Goal: Information Seeking & Learning: Learn about a topic

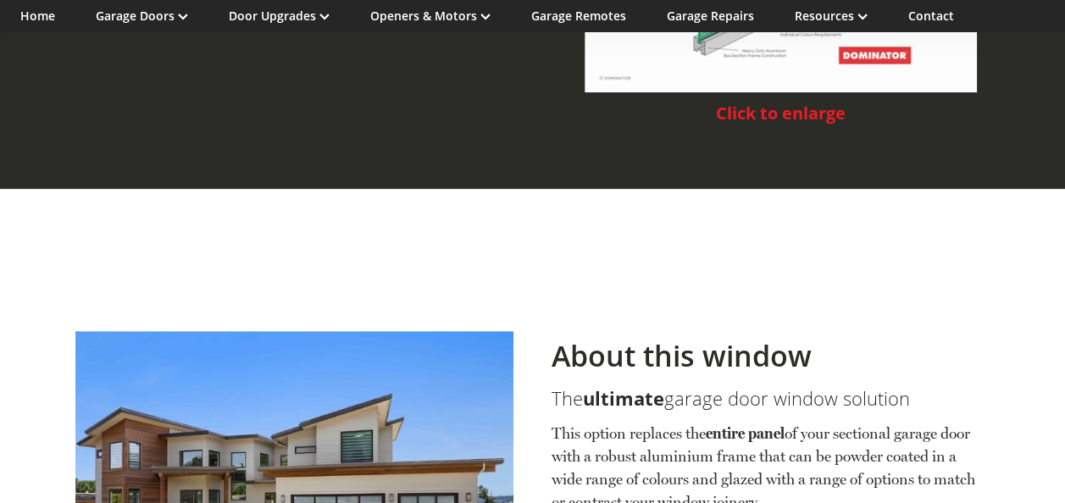
scroll to position [3134, 0]
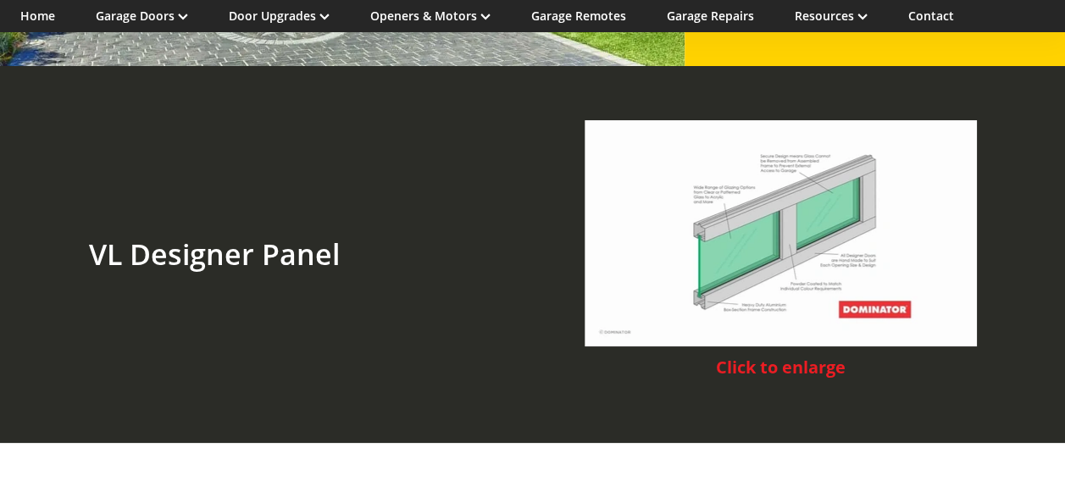
click at [798, 356] on span "Click to enlarge" at bounding box center [781, 367] width 130 height 23
click at [784, 232] on img at bounding box center [780, 233] width 392 height 226
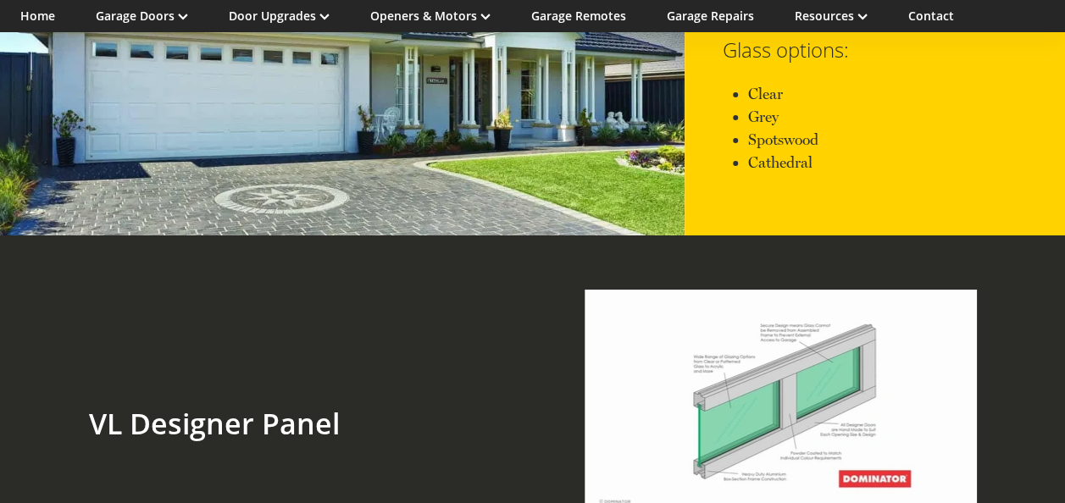
scroll to position [3049, 0]
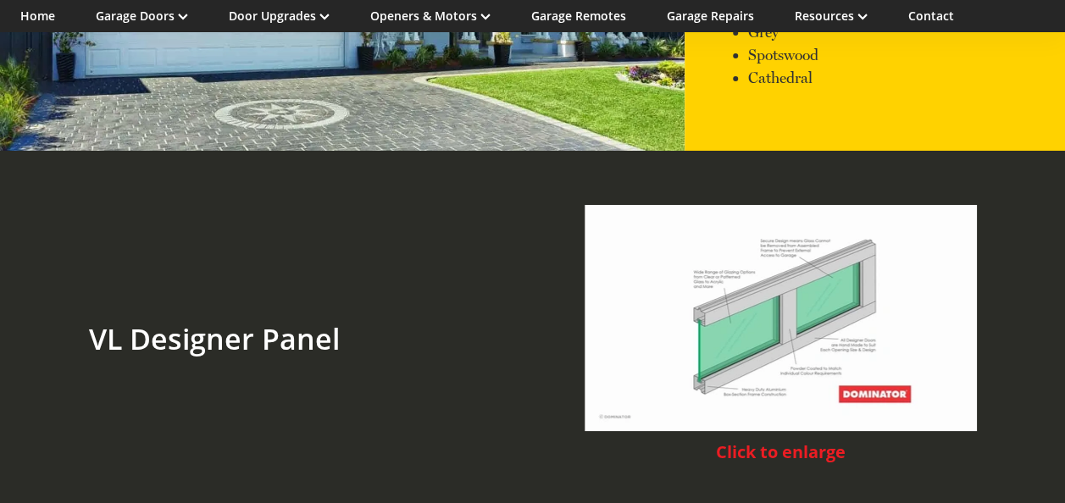
drag, startPoint x: 756, startPoint y: 324, endPoint x: 417, endPoint y: 360, distance: 341.5
click at [442, 354] on div "VL Designer Panel" at bounding box center [284, 340] width 419 height 310
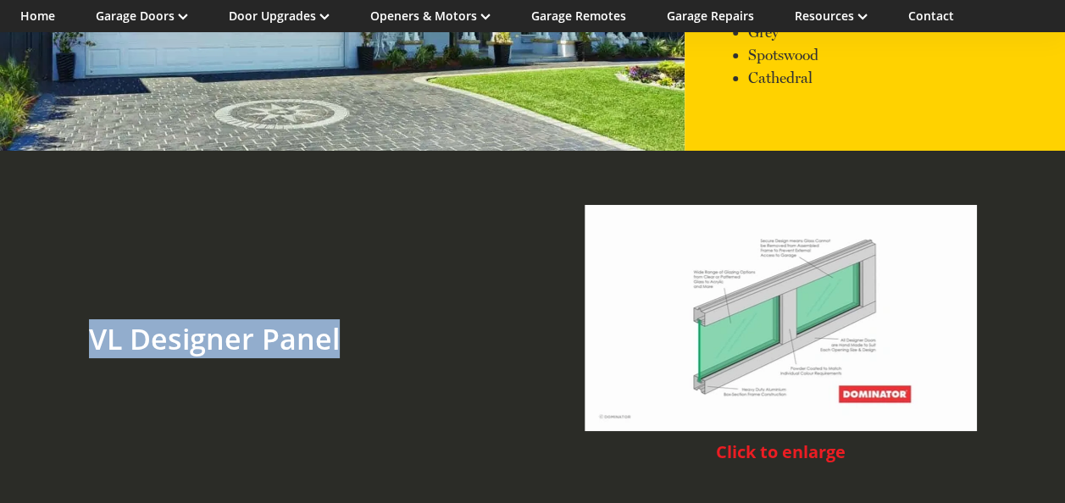
drag, startPoint x: 94, startPoint y: 313, endPoint x: 335, endPoint y: 313, distance: 241.4
click at [335, 322] on h2 "VL Designer Panel" at bounding box center [285, 339] width 392 height 35
drag, startPoint x: 335, startPoint y: 313, endPoint x: 313, endPoint y: 318, distance: 22.6
copy h2 "VL Designer Panel"
drag, startPoint x: 755, startPoint y: 296, endPoint x: 492, endPoint y: 303, distance: 262.7
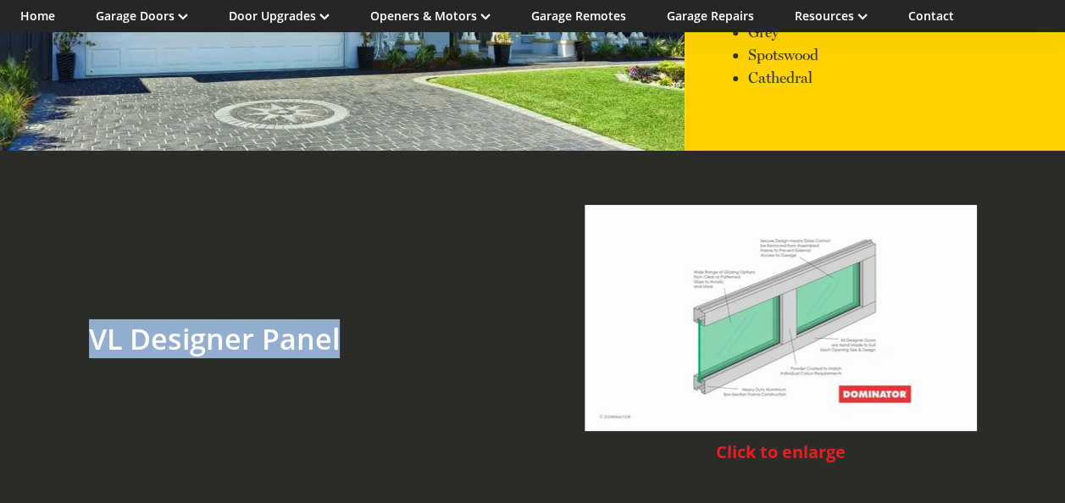
click at [492, 302] on div "VL Designer Panel" at bounding box center [284, 340] width 419 height 310
click at [265, 329] on h2 "VL Designer Panel" at bounding box center [285, 339] width 392 height 35
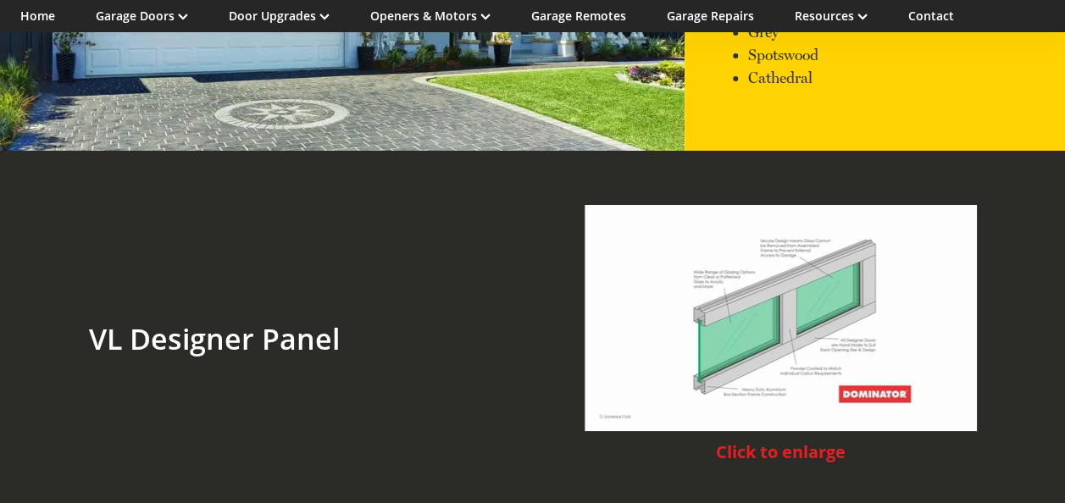
click at [817, 303] on img at bounding box center [780, 318] width 392 height 226
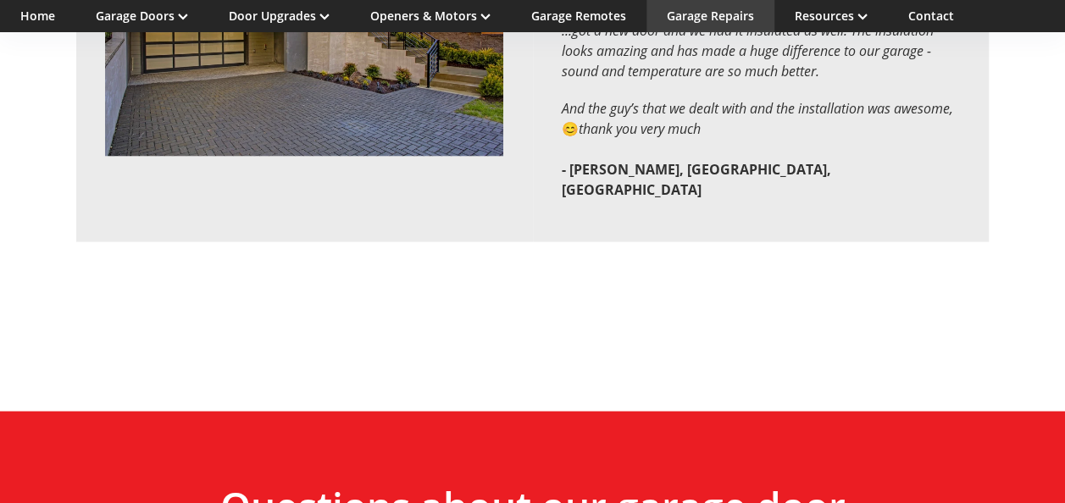
scroll to position [4839, 0]
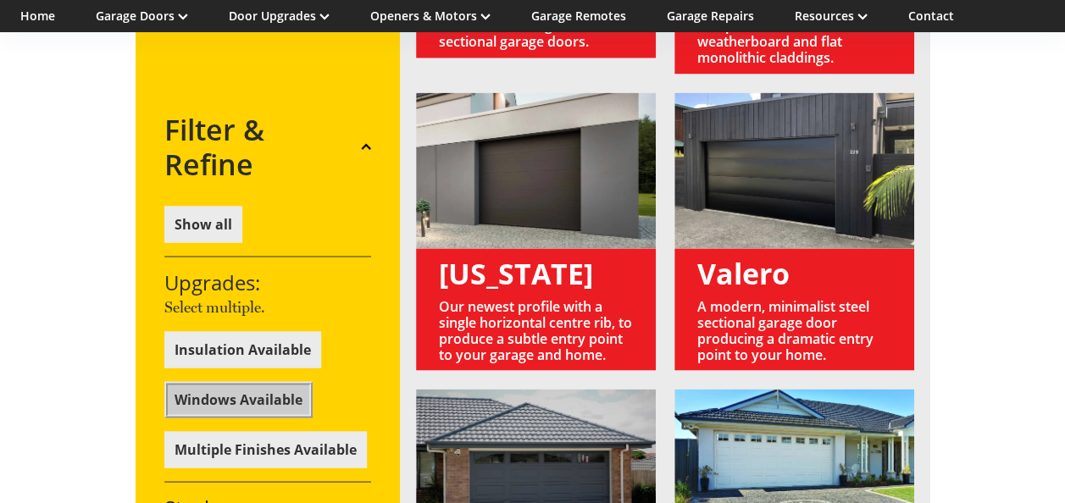
scroll to position [1367, 0]
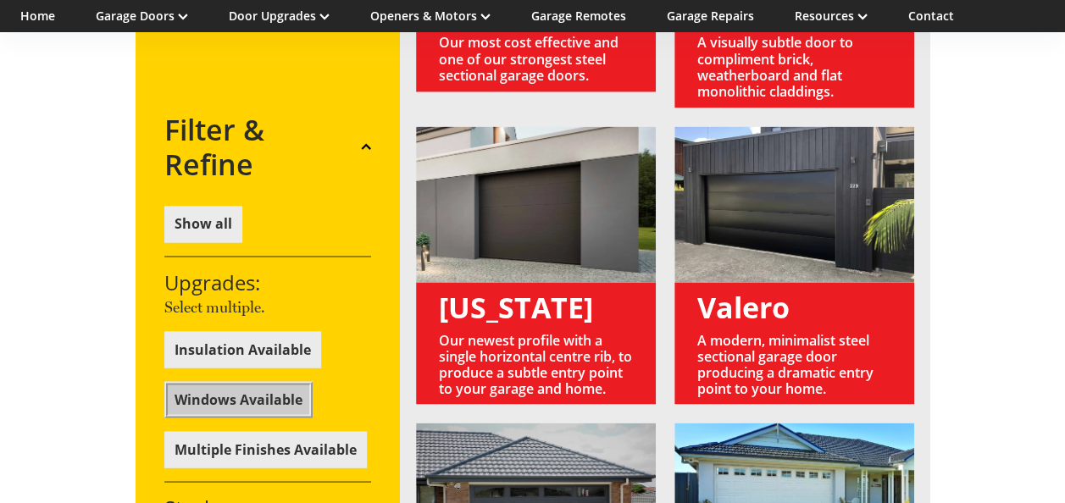
click at [998, 301] on div "Filter & Refine Show all Upgrades: Select multiple. Insulation Available Window…" at bounding box center [532, 281] width 1065 height 1015
click at [789, 274] on link at bounding box center [794, 265] width 240 height 278
drag, startPoint x: 794, startPoint y: 325, endPoint x: 711, endPoint y: 276, distance: 96.4
click at [711, 276] on link at bounding box center [794, 265] width 240 height 278
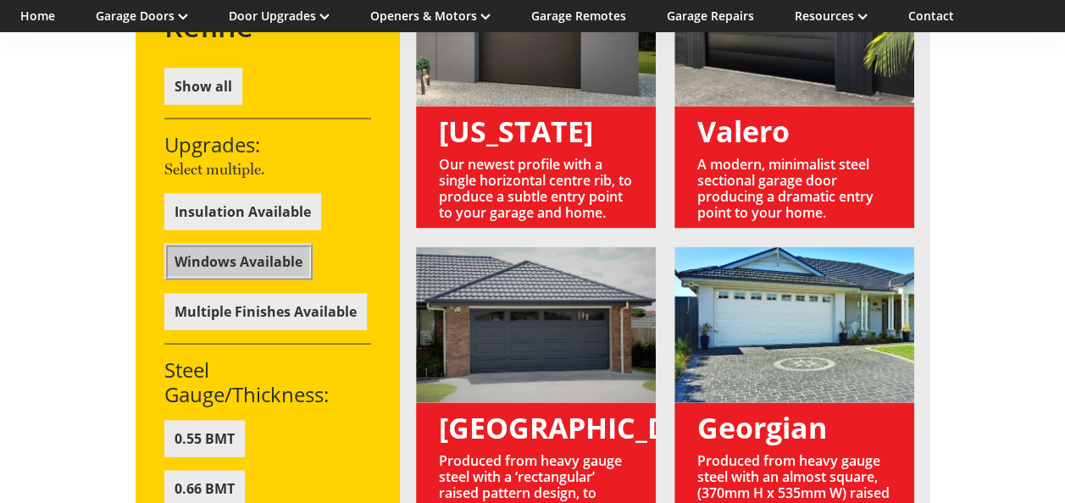
scroll to position [1621, 0]
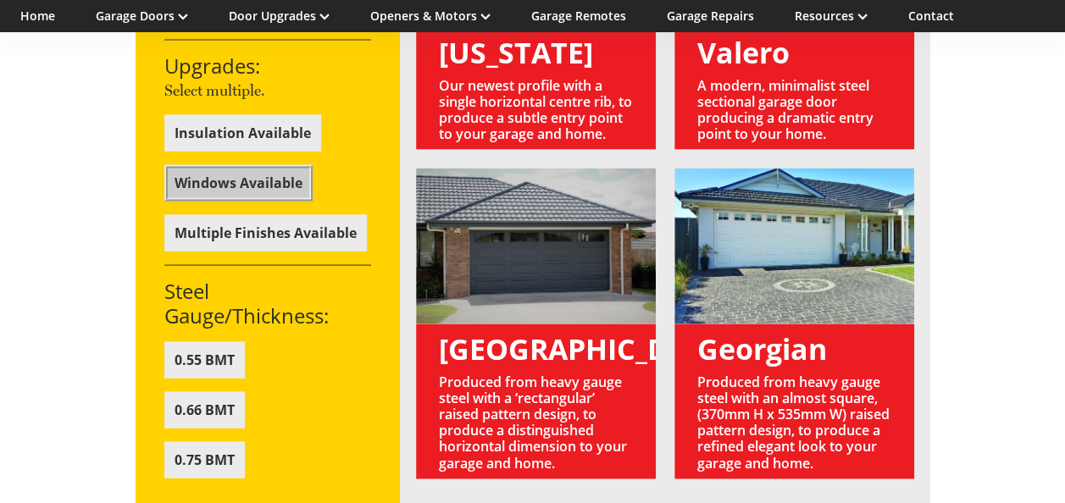
click at [210, 347] on button "0.55 BMT" at bounding box center [204, 360] width 80 height 36
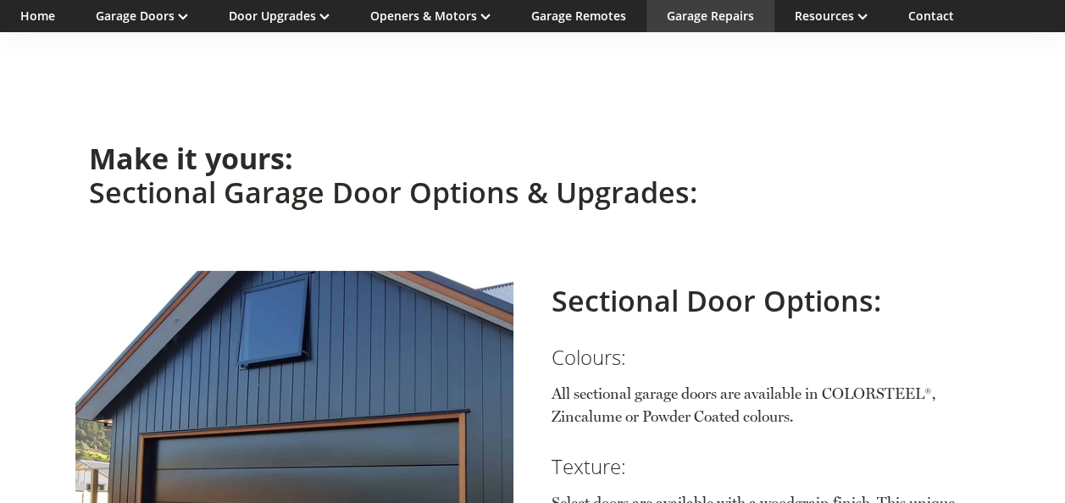
scroll to position [1811, 0]
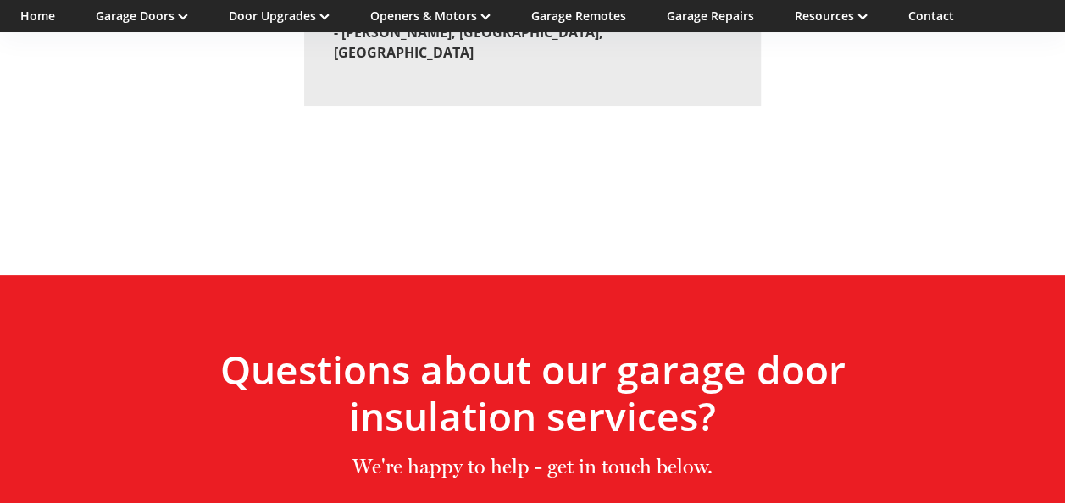
scroll to position [3197, 0]
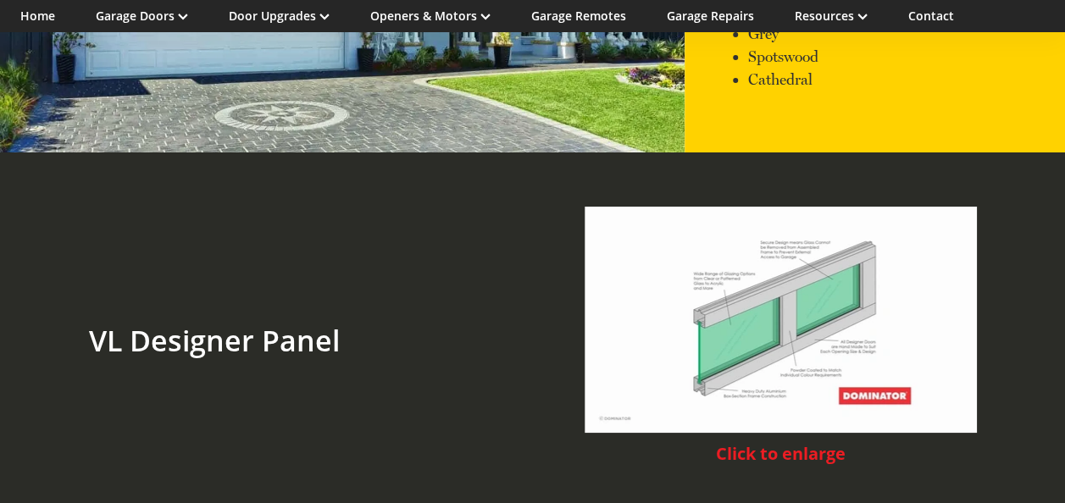
scroll to position [3134, 0]
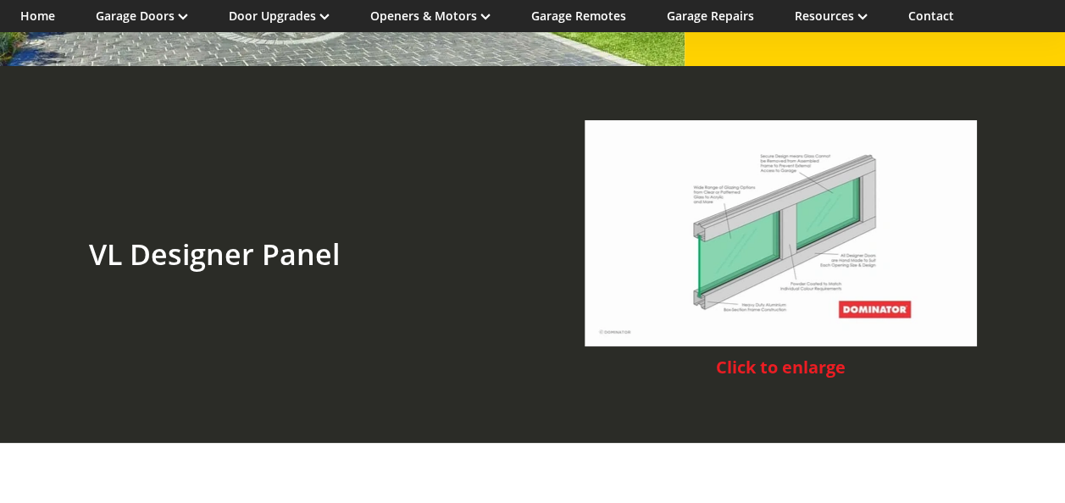
click at [813, 356] on span "Click to enlarge" at bounding box center [781, 367] width 130 height 23
click at [794, 255] on img at bounding box center [780, 233] width 392 height 226
drag, startPoint x: 783, startPoint y: 222, endPoint x: 510, endPoint y: 290, distance: 281.0
click at [510, 290] on div "VL Designer Panel Click to enlarge" at bounding box center [532, 255] width 915 height 310
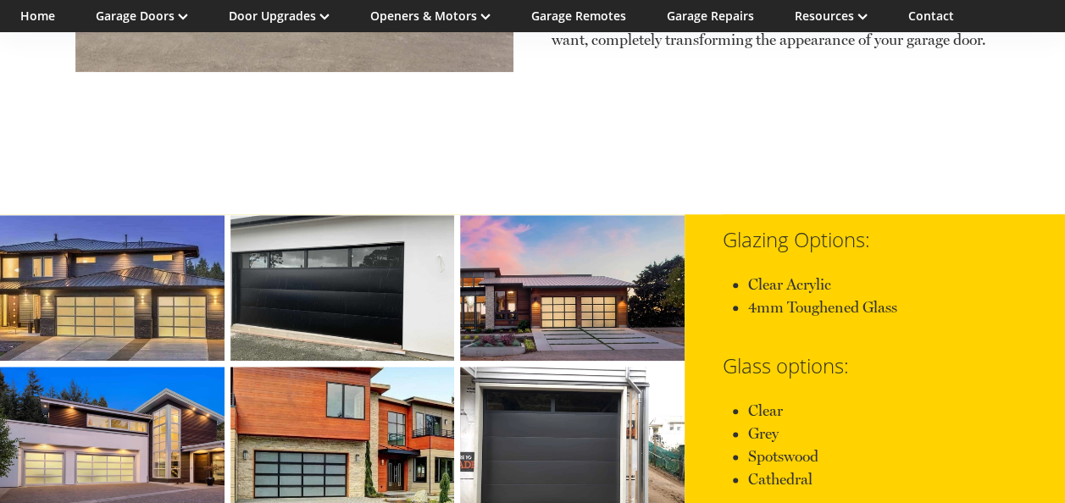
scroll to position [4065, 0]
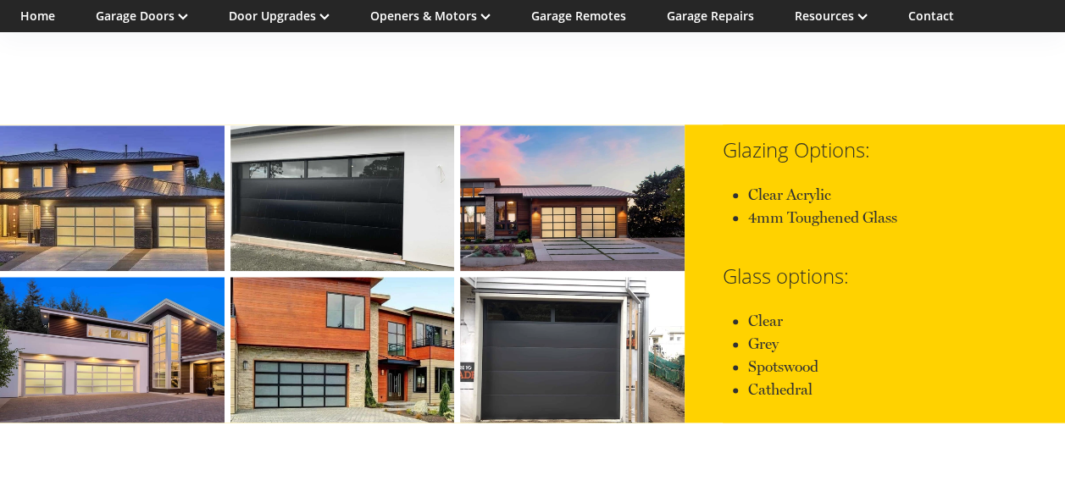
click at [596, 347] on link at bounding box center [572, 350] width 224 height 146
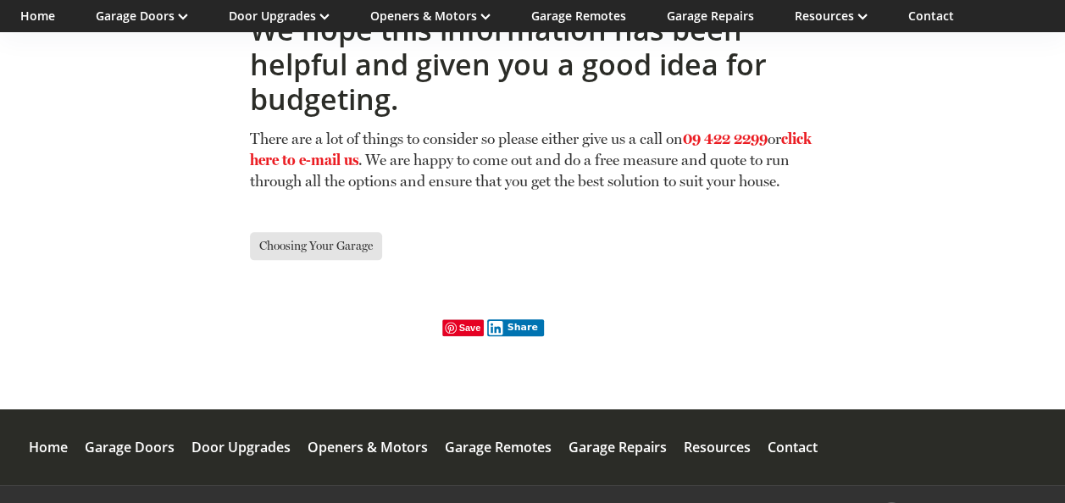
scroll to position [10246, 0]
